Goal: Transaction & Acquisition: Purchase product/service

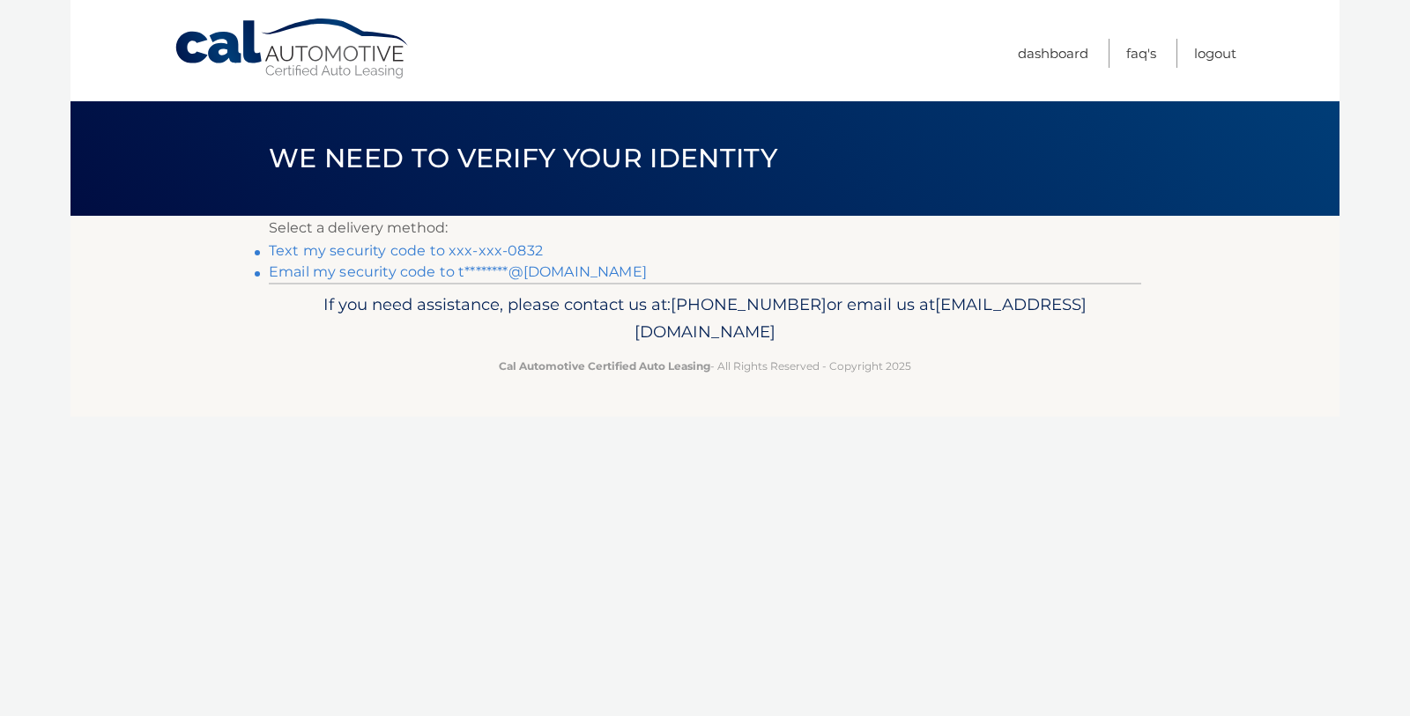
click at [515, 248] on link "Text my security code to xxx-xxx-0832" at bounding box center [406, 250] width 274 height 17
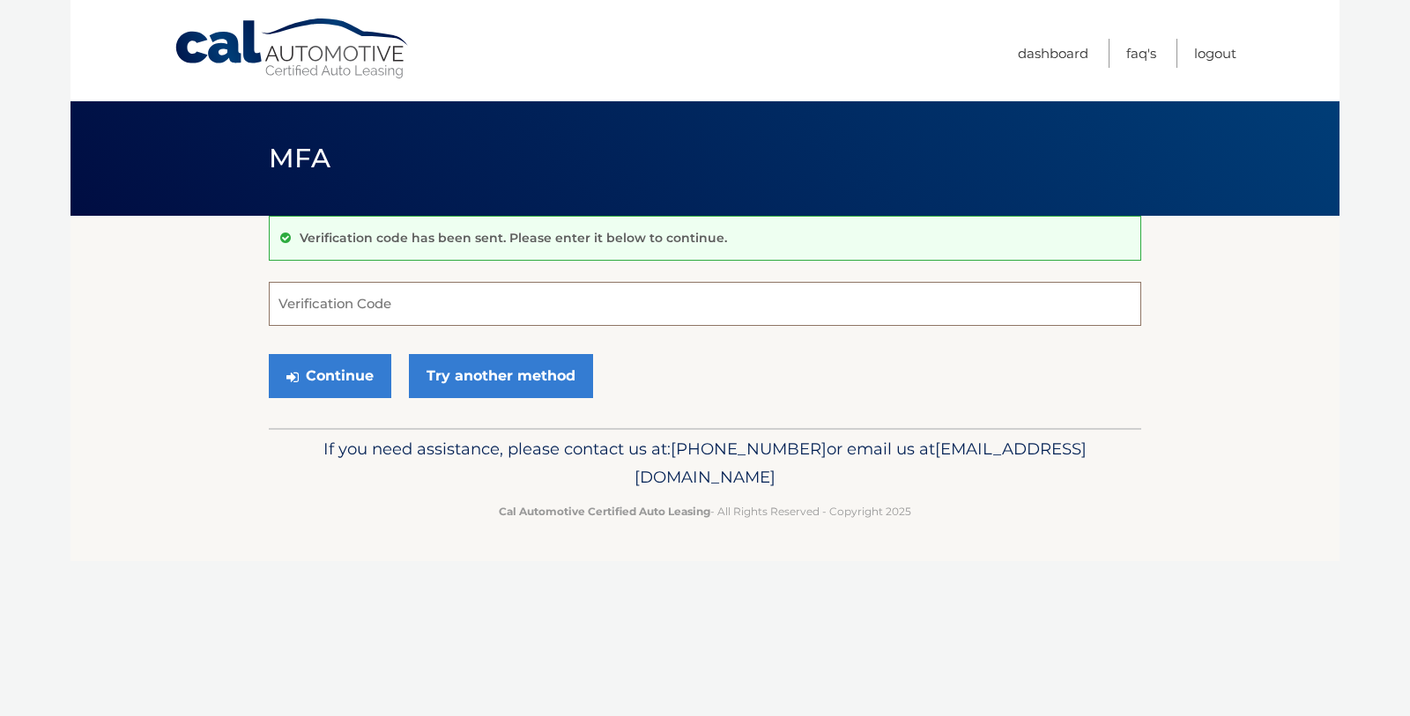
click at [345, 300] on input "Verification Code" at bounding box center [705, 304] width 872 height 44
type input "712009"
click at [333, 373] on button "Continue" at bounding box center [330, 376] width 122 height 44
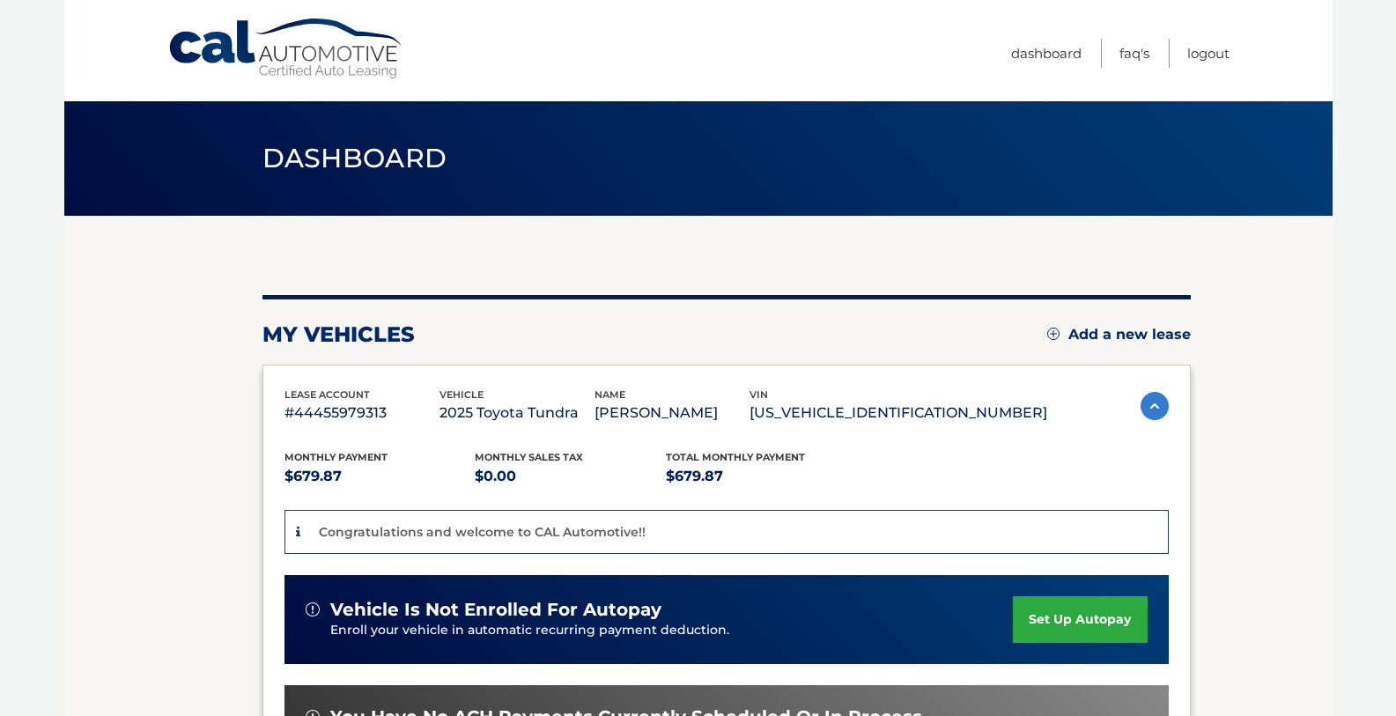
scroll to position [293, 0]
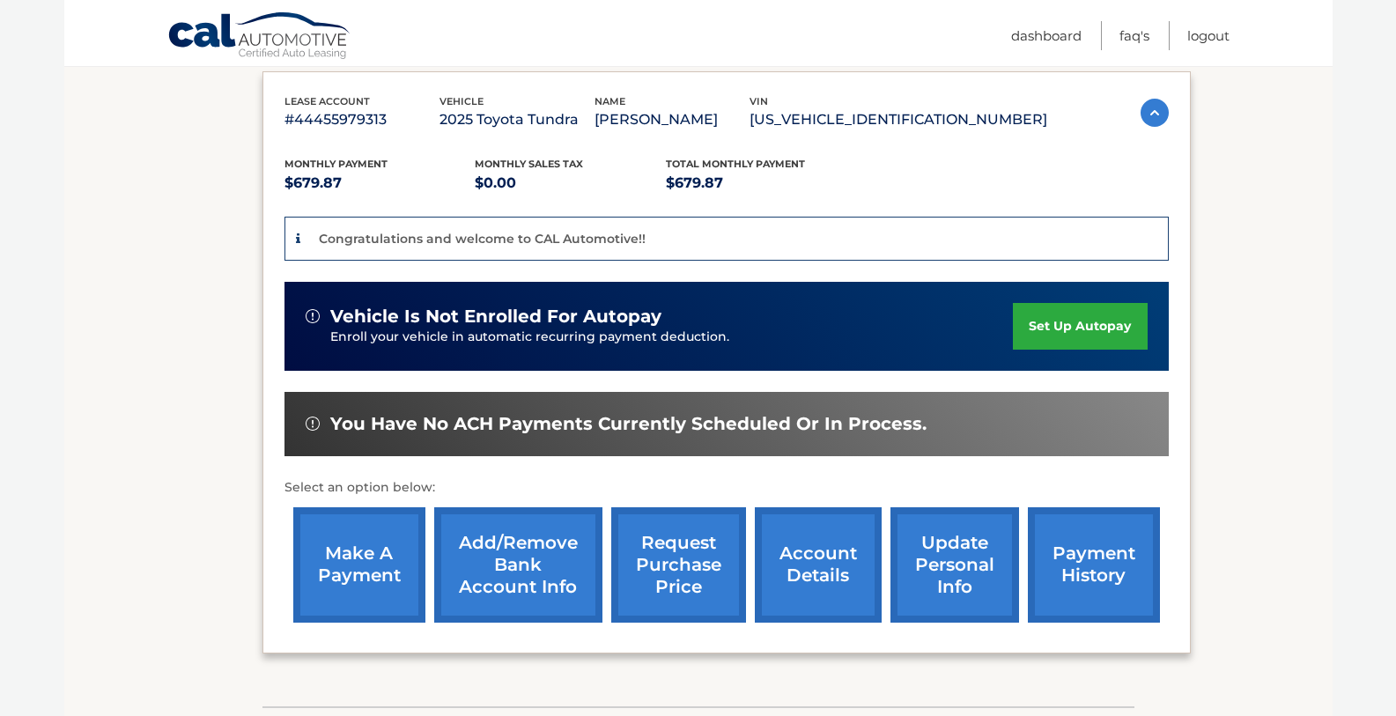
click at [372, 579] on link "make a payment" at bounding box center [359, 564] width 132 height 115
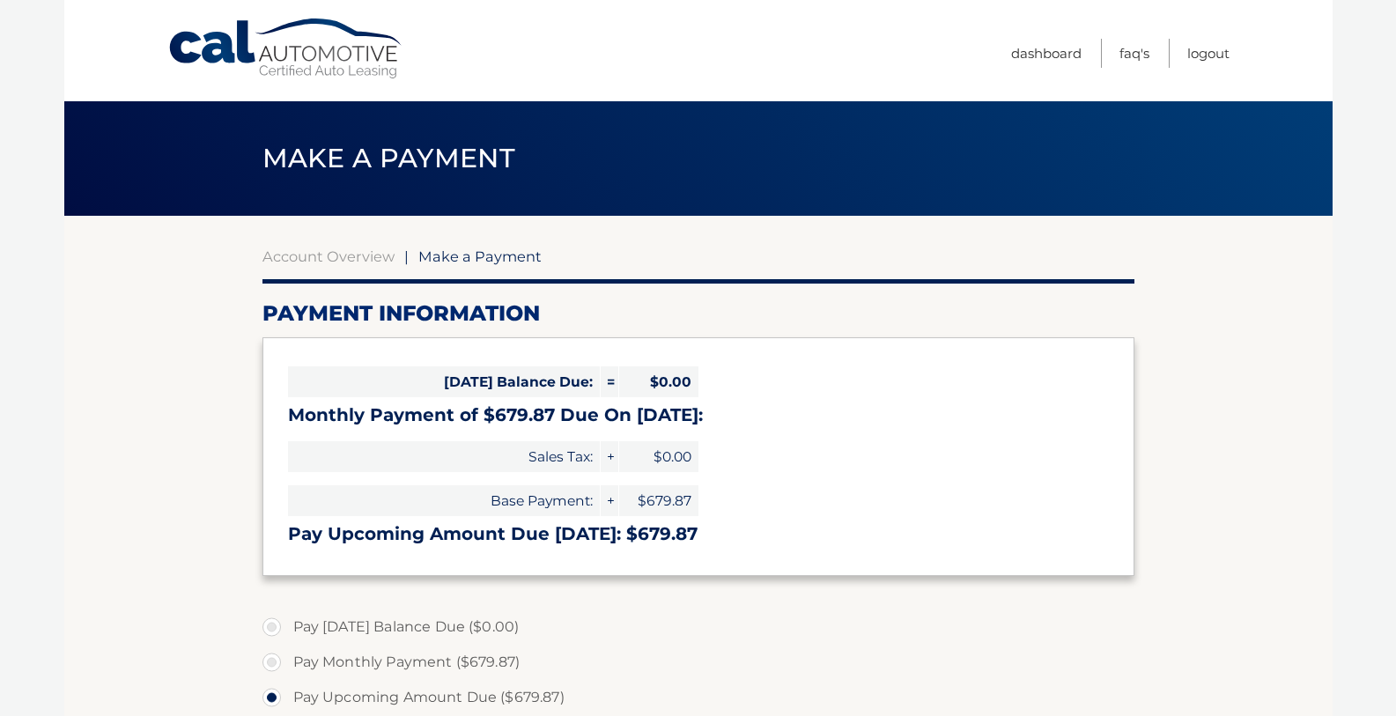
select select "MzFjMTU5ODctMWVkYS00NzliLTkxNWItNTM1Y2E0ODVmMWJm"
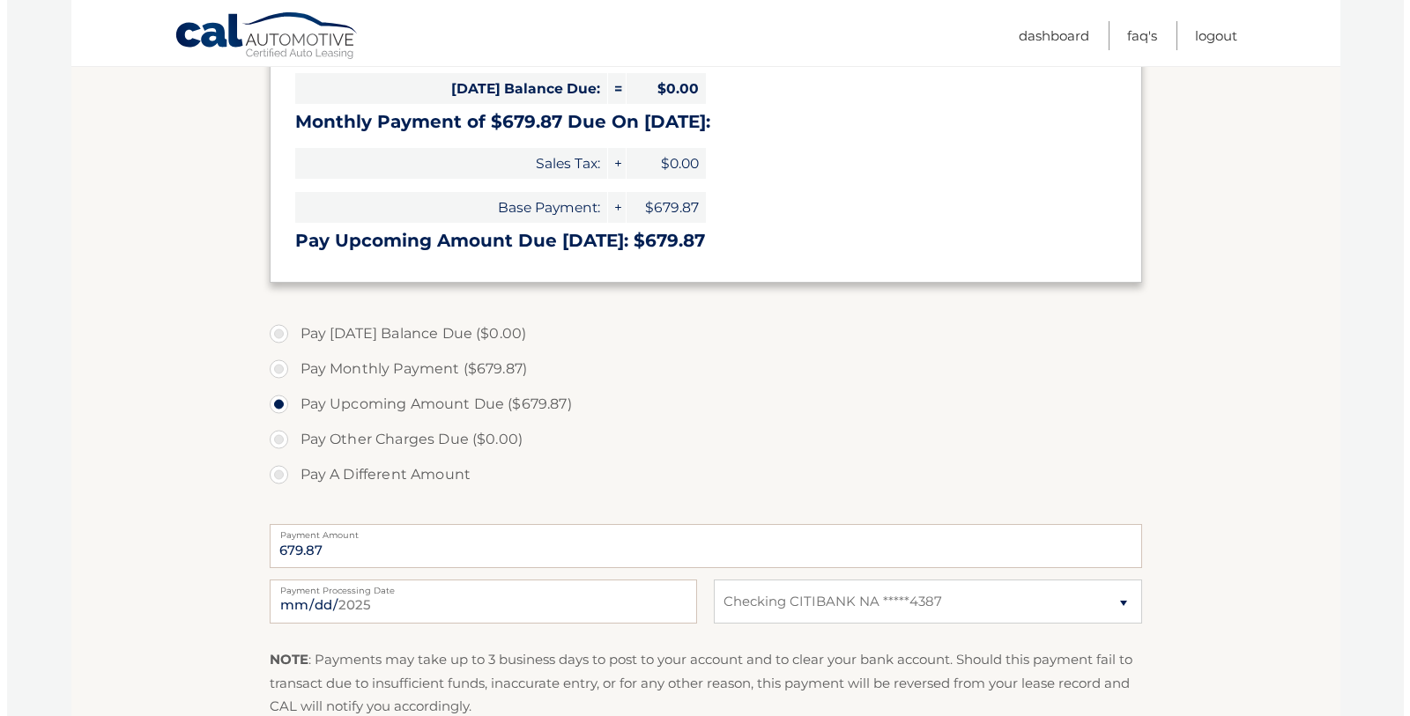
scroll to position [543, 0]
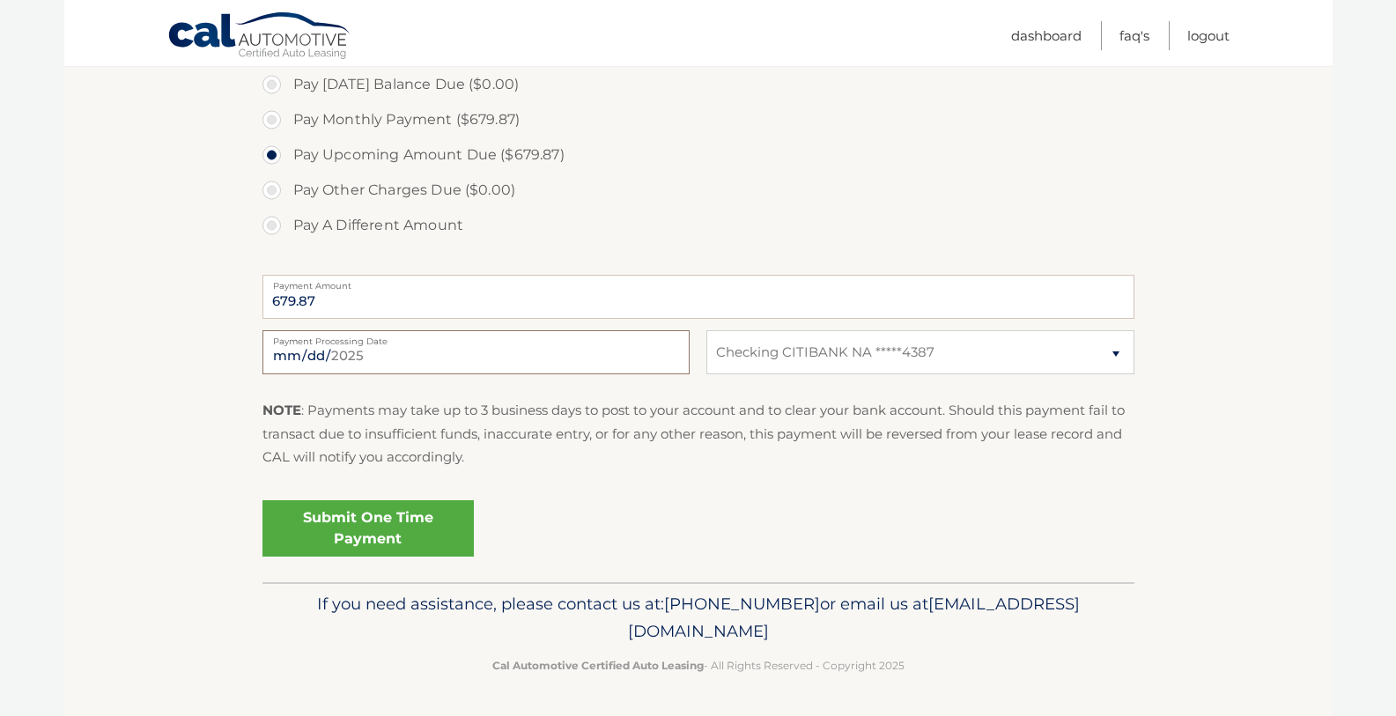
click at [393, 356] on input "2025-08-20" at bounding box center [476, 352] width 427 height 44
type input "2025-08-21"
click at [402, 524] on link "Submit One Time Payment" at bounding box center [368, 528] width 211 height 56
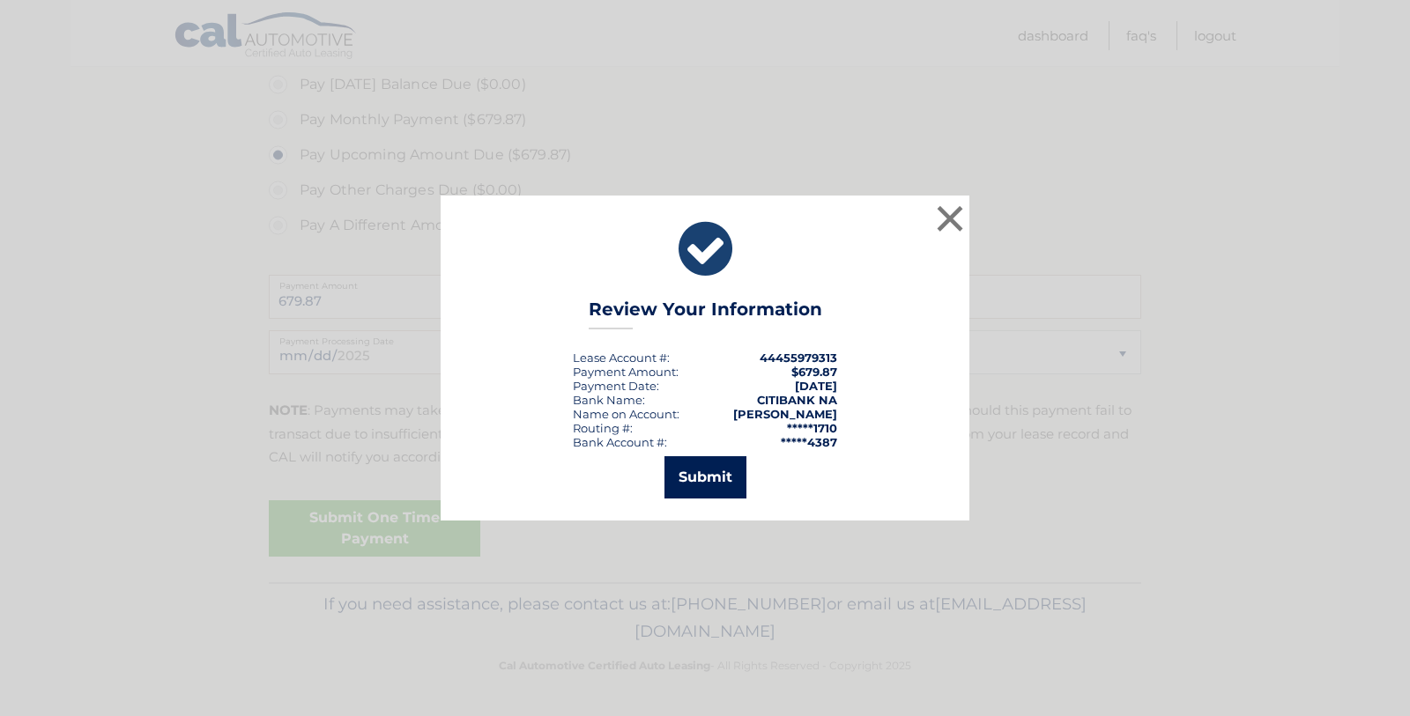
click at [696, 473] on button "Submit" at bounding box center [705, 477] width 82 height 42
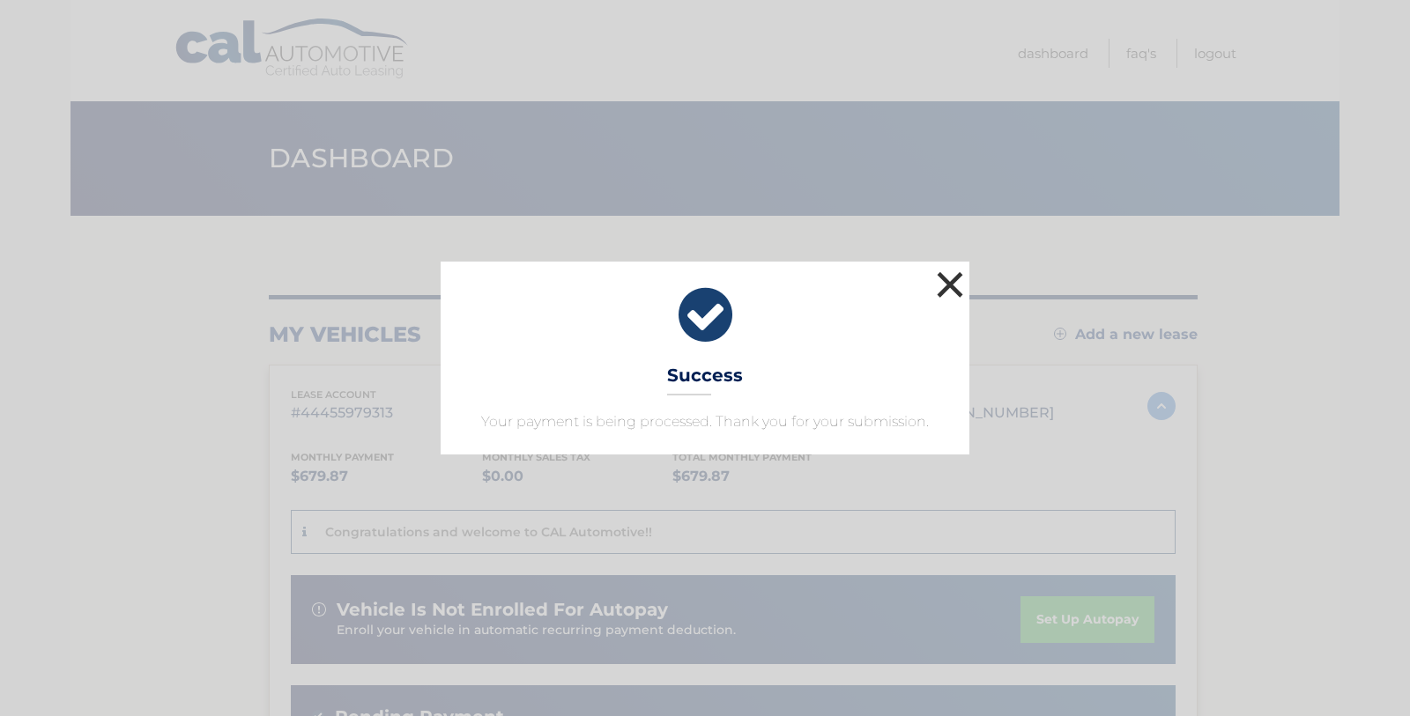
click at [956, 289] on button "×" at bounding box center [949, 284] width 35 height 35
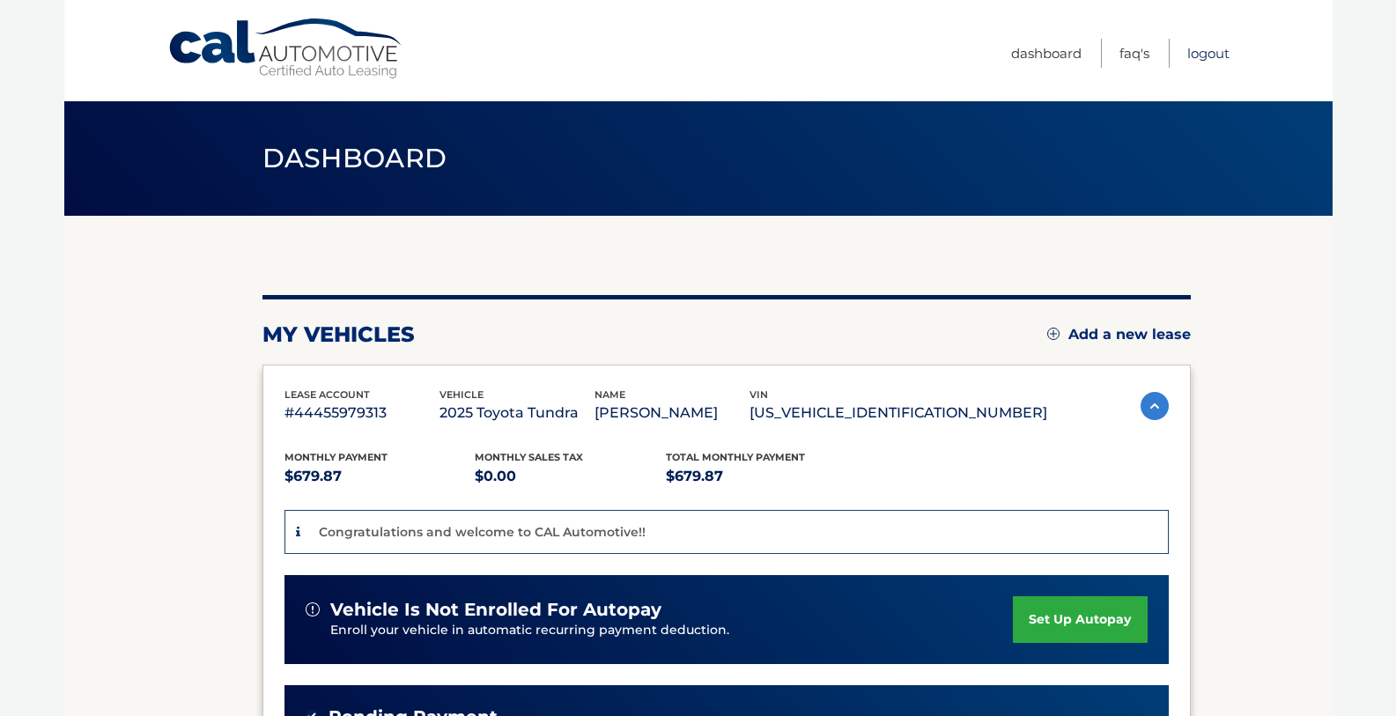
click at [1207, 51] on link "Logout" at bounding box center [1209, 53] width 42 height 29
